Goal: Task Accomplishment & Management: Use online tool/utility

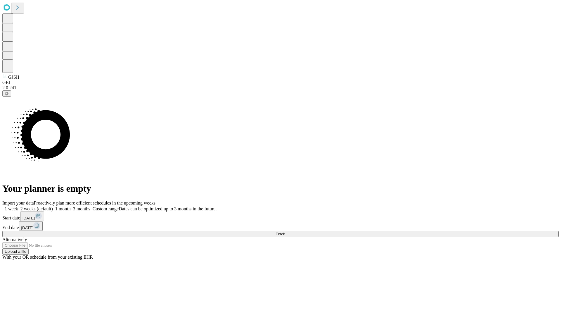
click at [285, 232] on span "Fetch" at bounding box center [281, 234] width 10 height 4
